Goal: Task Accomplishment & Management: Manage account settings

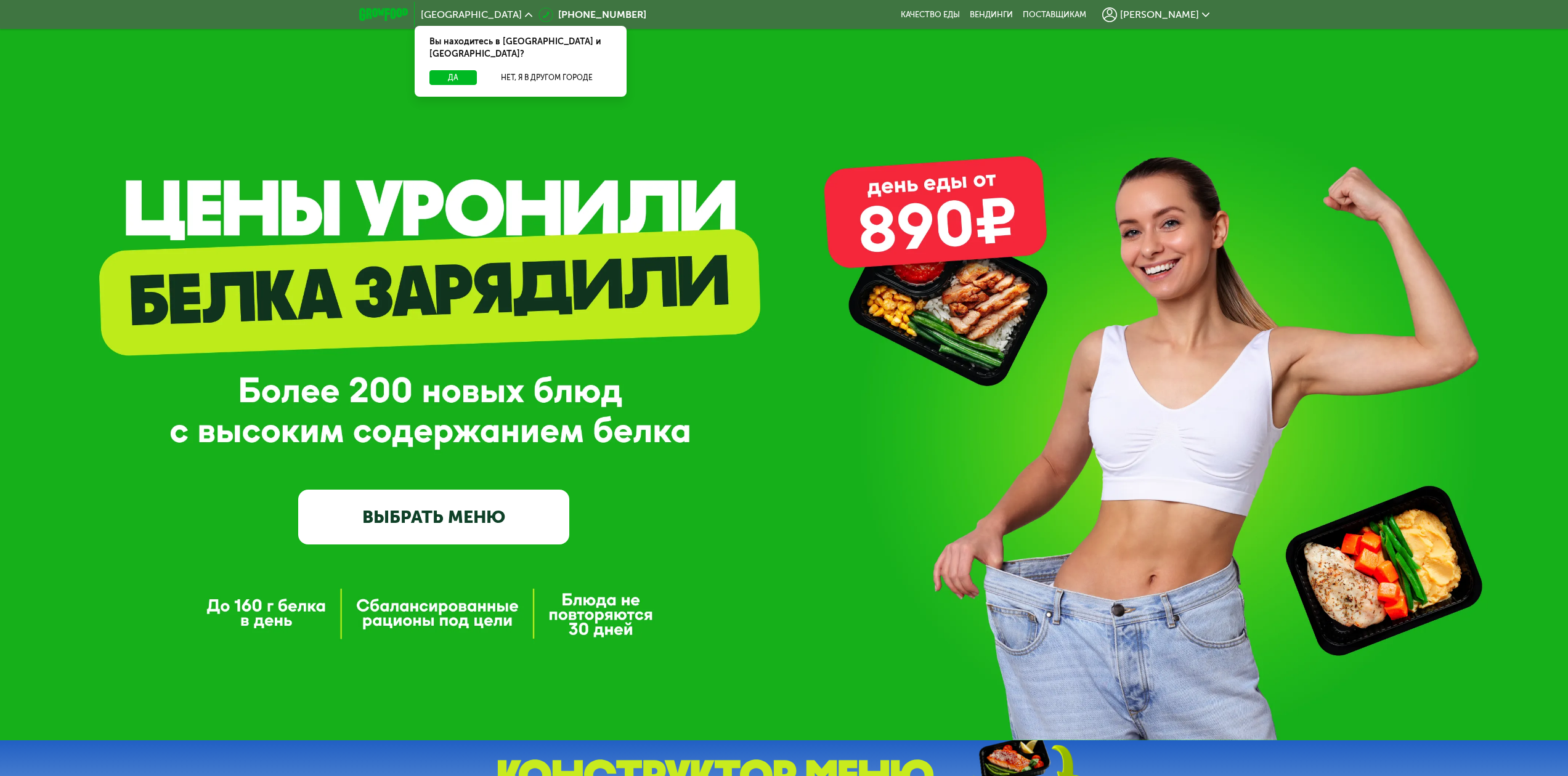
click at [1190, 18] on span "[PERSON_NAME]" at bounding box center [1159, 14] width 79 height 10
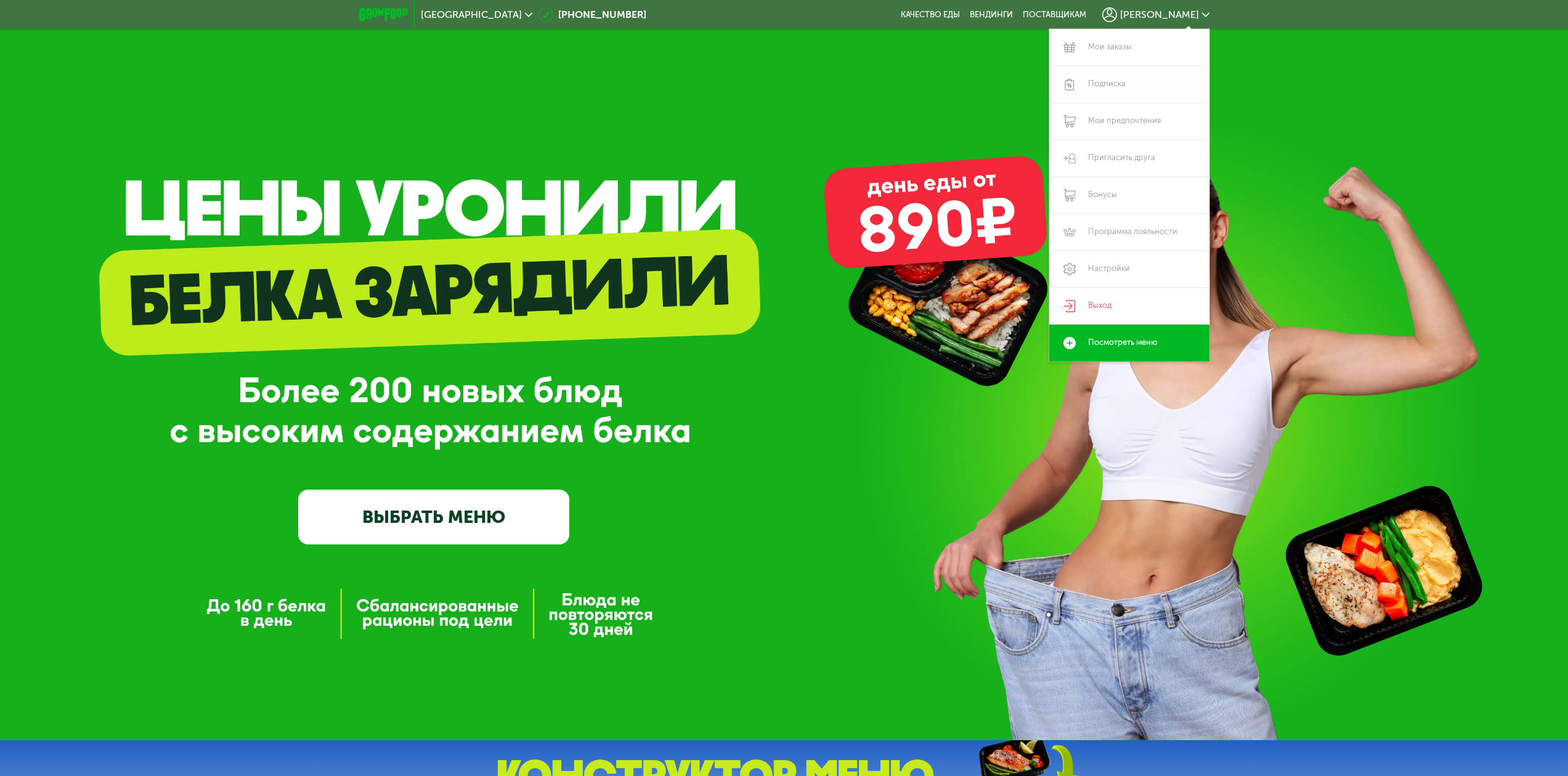
click at [1112, 88] on link "Подписка" at bounding box center [1129, 84] width 160 height 37
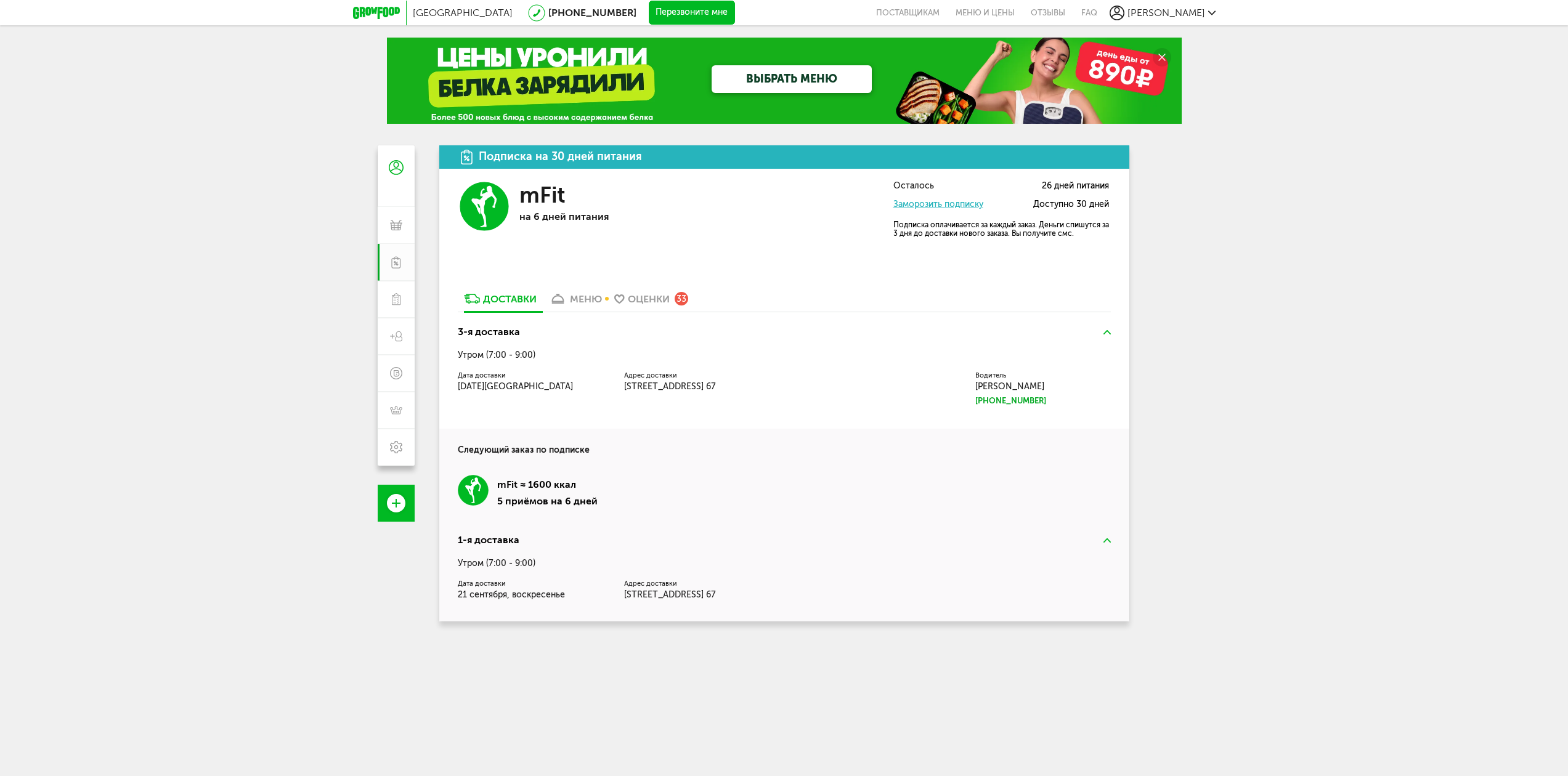
click at [585, 295] on div "меню" at bounding box center [586, 299] width 32 height 12
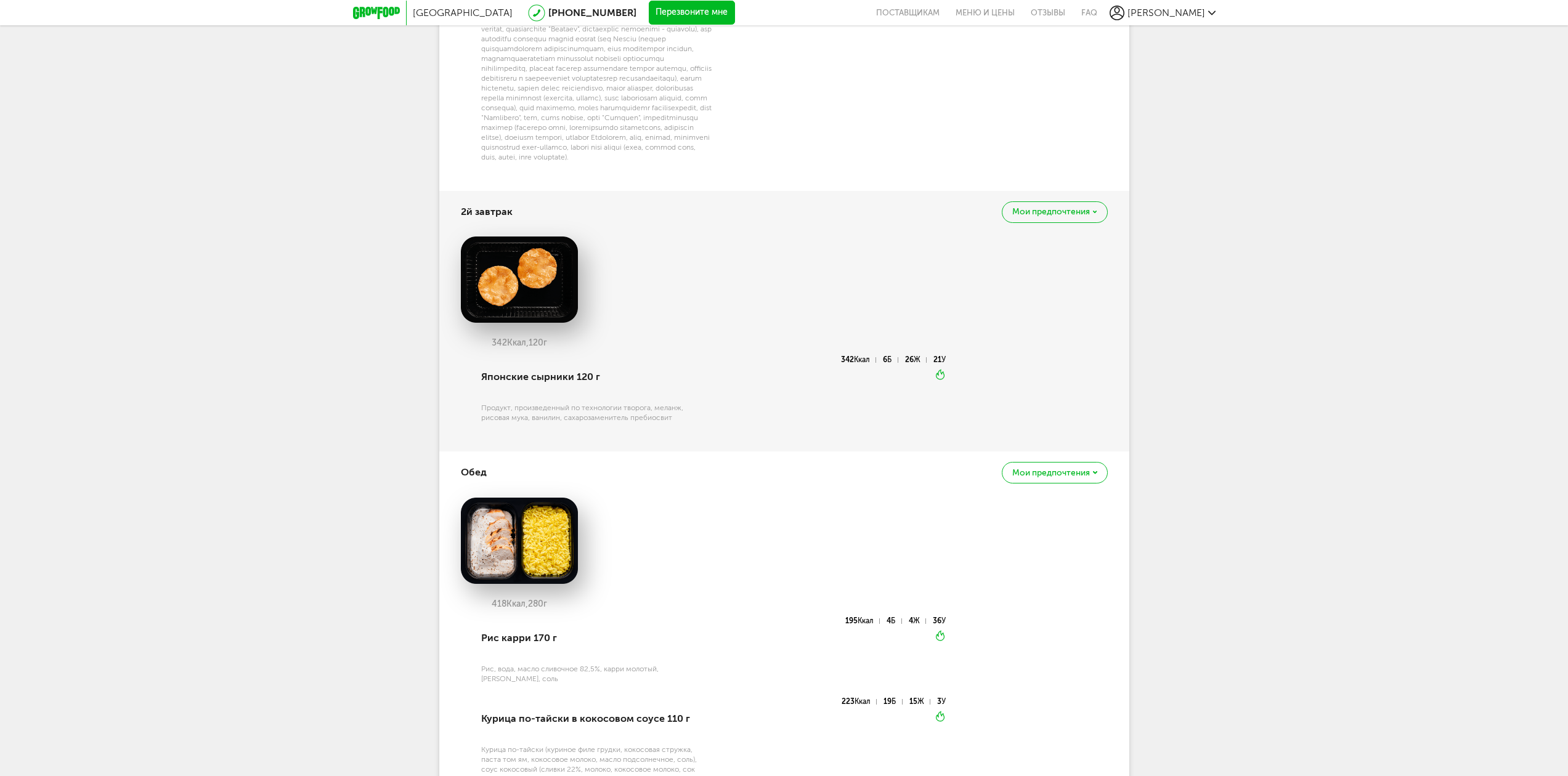
scroll to position [369, 0]
